Goal: Task Accomplishment & Management: Manage account settings

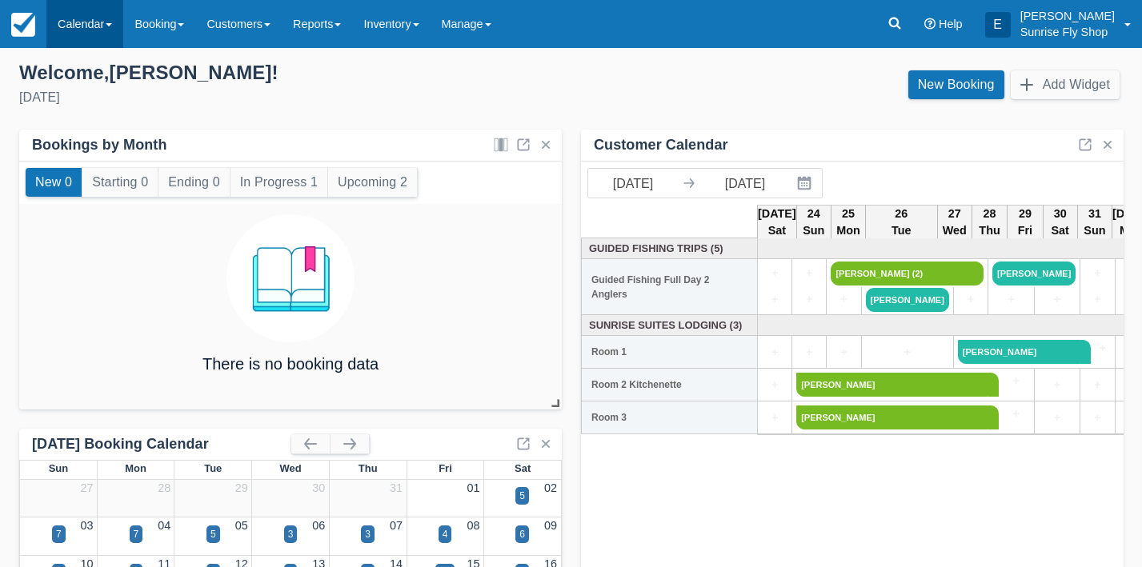
click at [85, 30] on link "Calendar" at bounding box center [84, 24] width 77 height 48
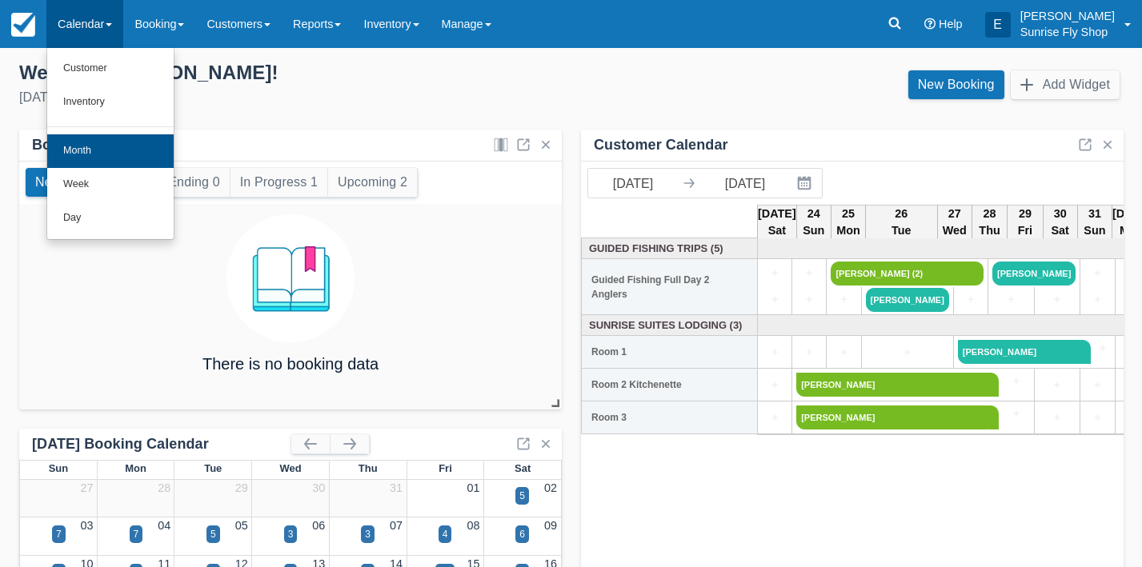
click at [84, 142] on link "Month" at bounding box center [110, 151] width 126 height 34
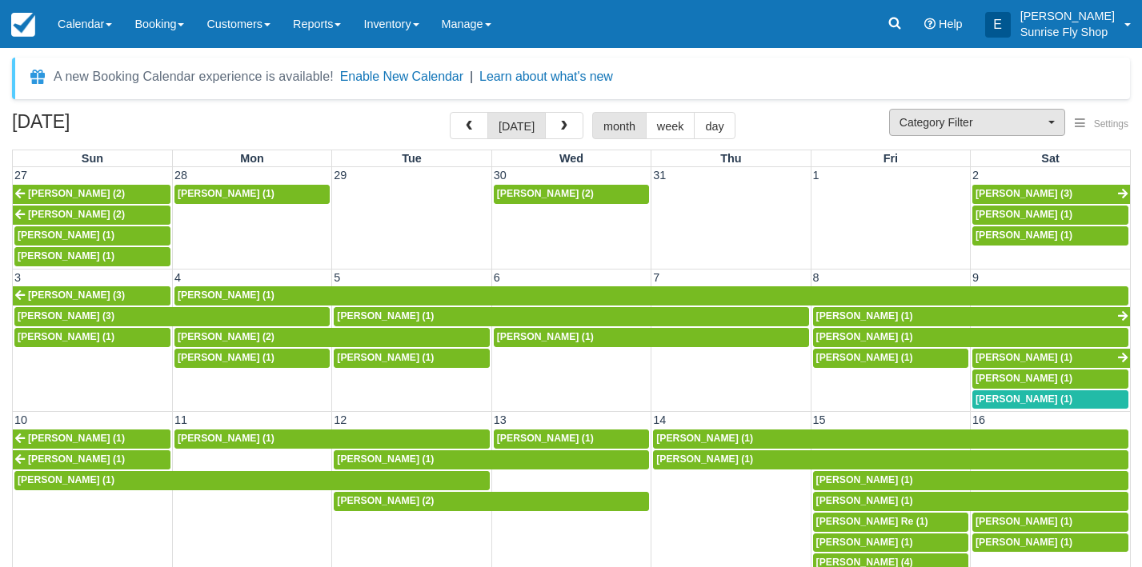
click at [917, 126] on span "Category Filter" at bounding box center [971, 122] width 145 height 16
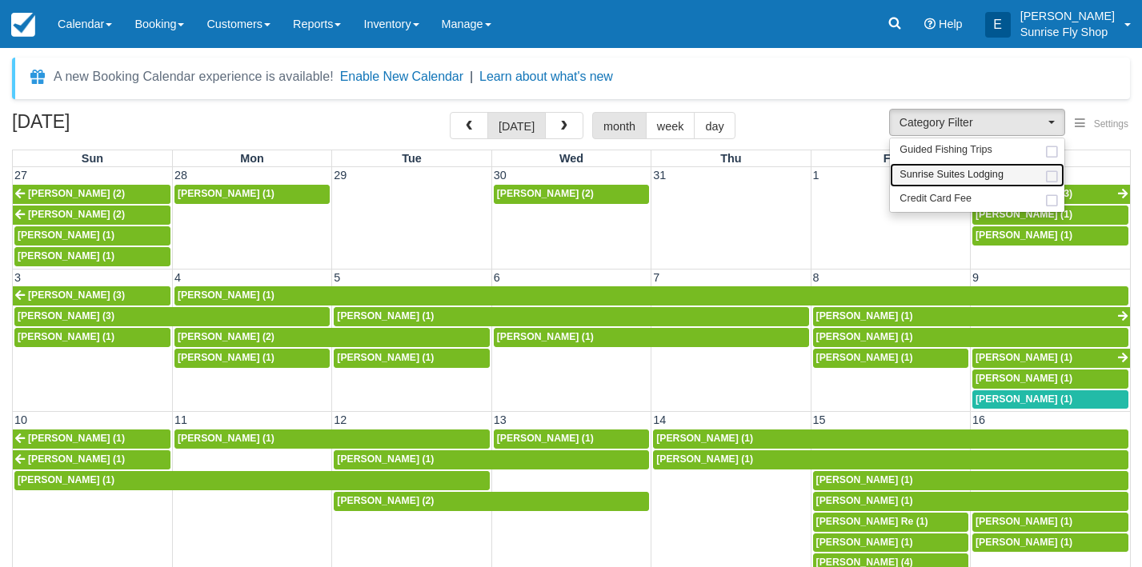
click at [916, 170] on span "Sunrise Suites Lodging" at bounding box center [951, 175] width 104 height 14
select select "1"
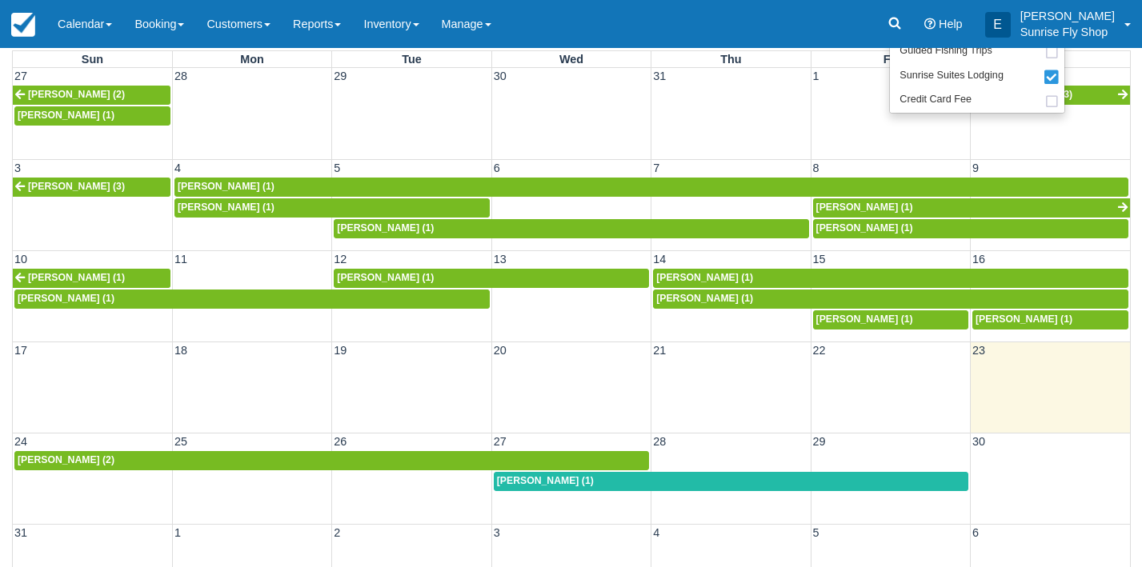
scroll to position [104, 0]
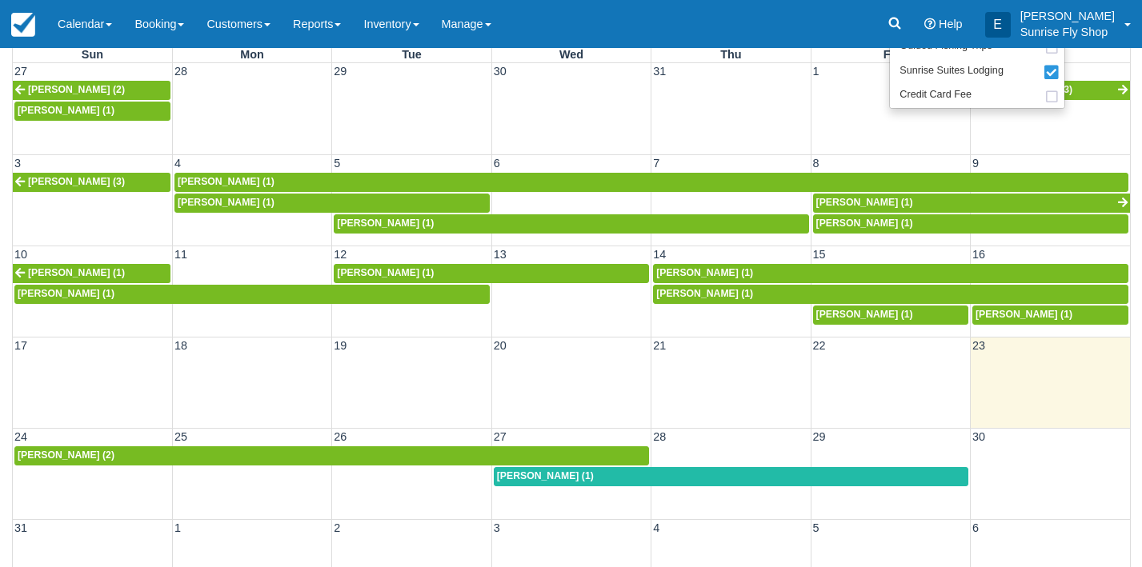
click at [523, 475] on span "Dave Cahan (1)" at bounding box center [545, 476] width 97 height 11
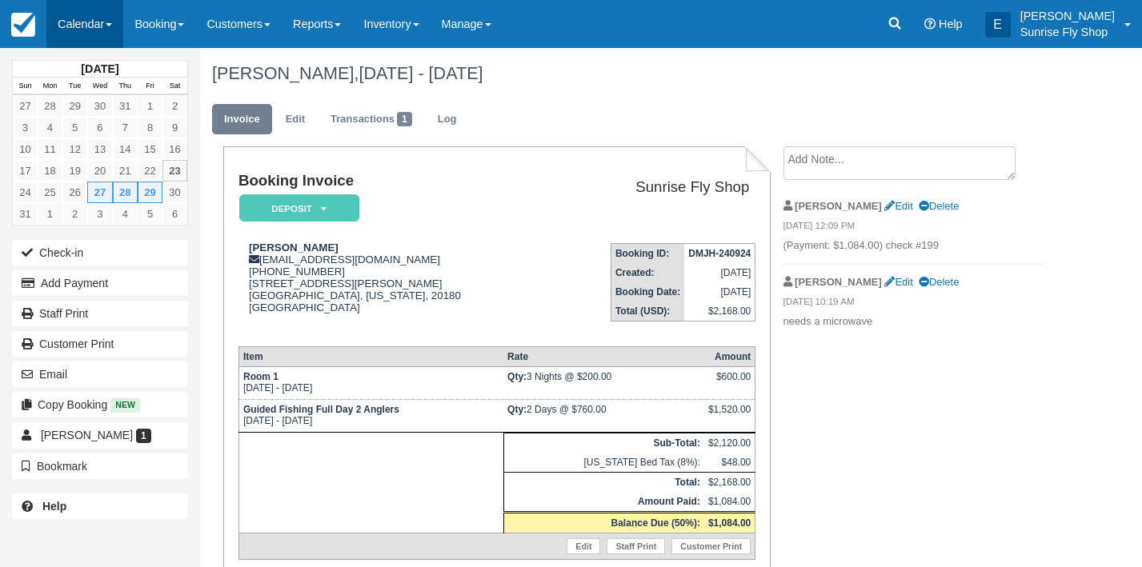
click at [61, 22] on link "Calendar" at bounding box center [84, 24] width 77 height 48
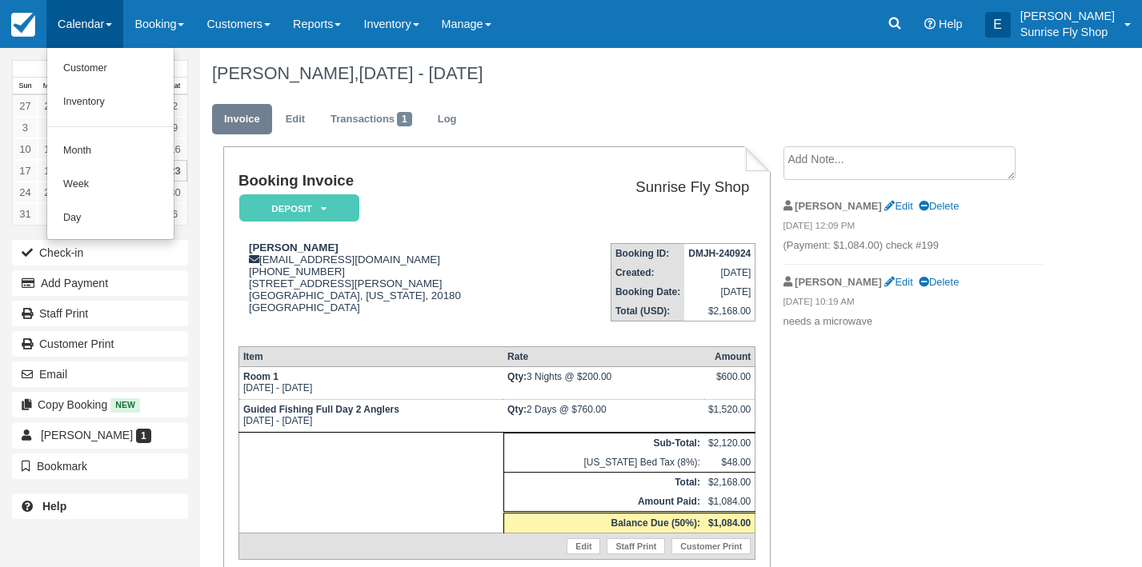
click at [103, 126] on ul "Customer Inventory Month Week Day" at bounding box center [110, 144] width 128 height 192
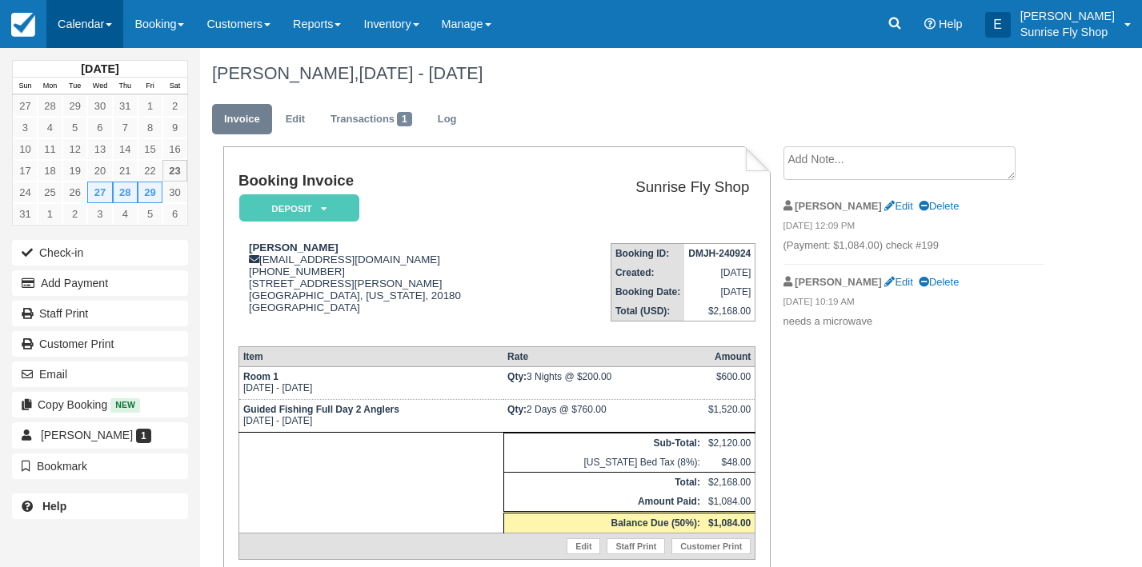
click at [78, 38] on link "Calendar" at bounding box center [84, 24] width 77 height 48
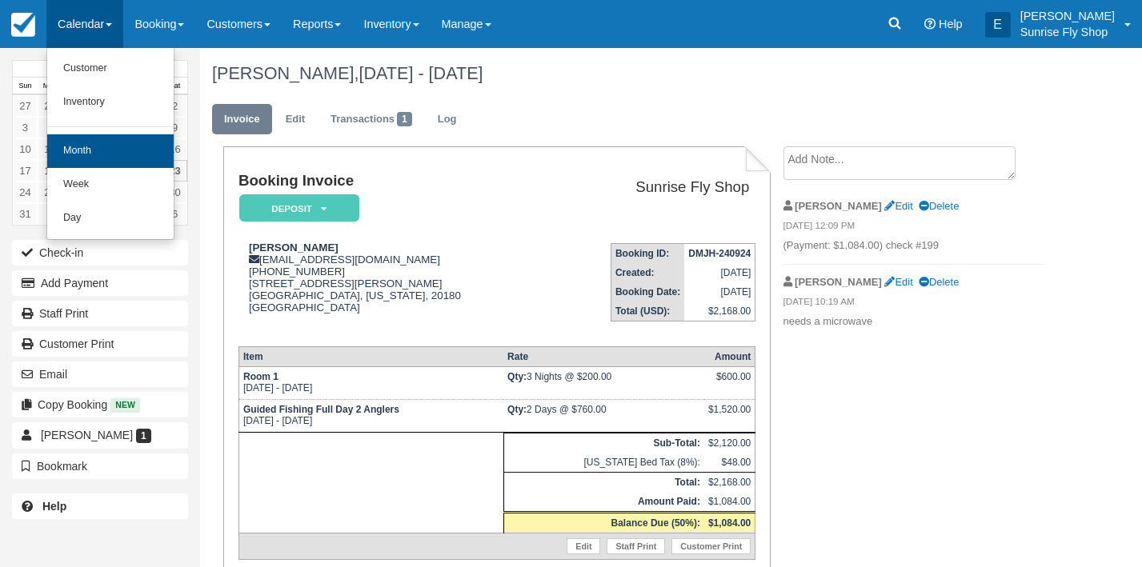
click at [90, 148] on link "Month" at bounding box center [110, 151] width 126 height 34
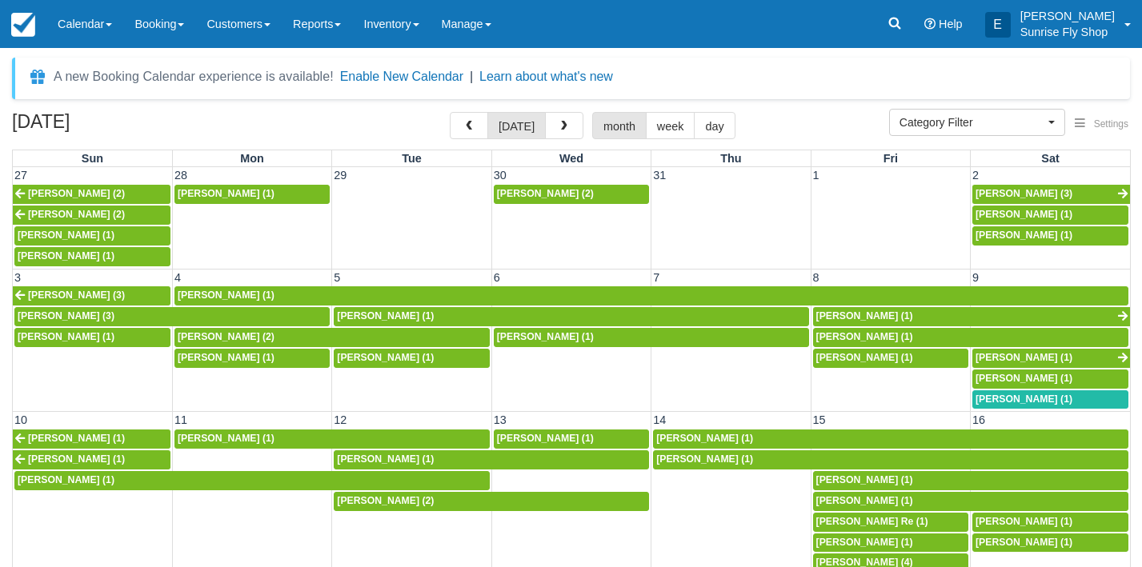
select select
click at [562, 130] on span "button" at bounding box center [564, 126] width 11 height 11
